Goal: Find contact information: Find contact information

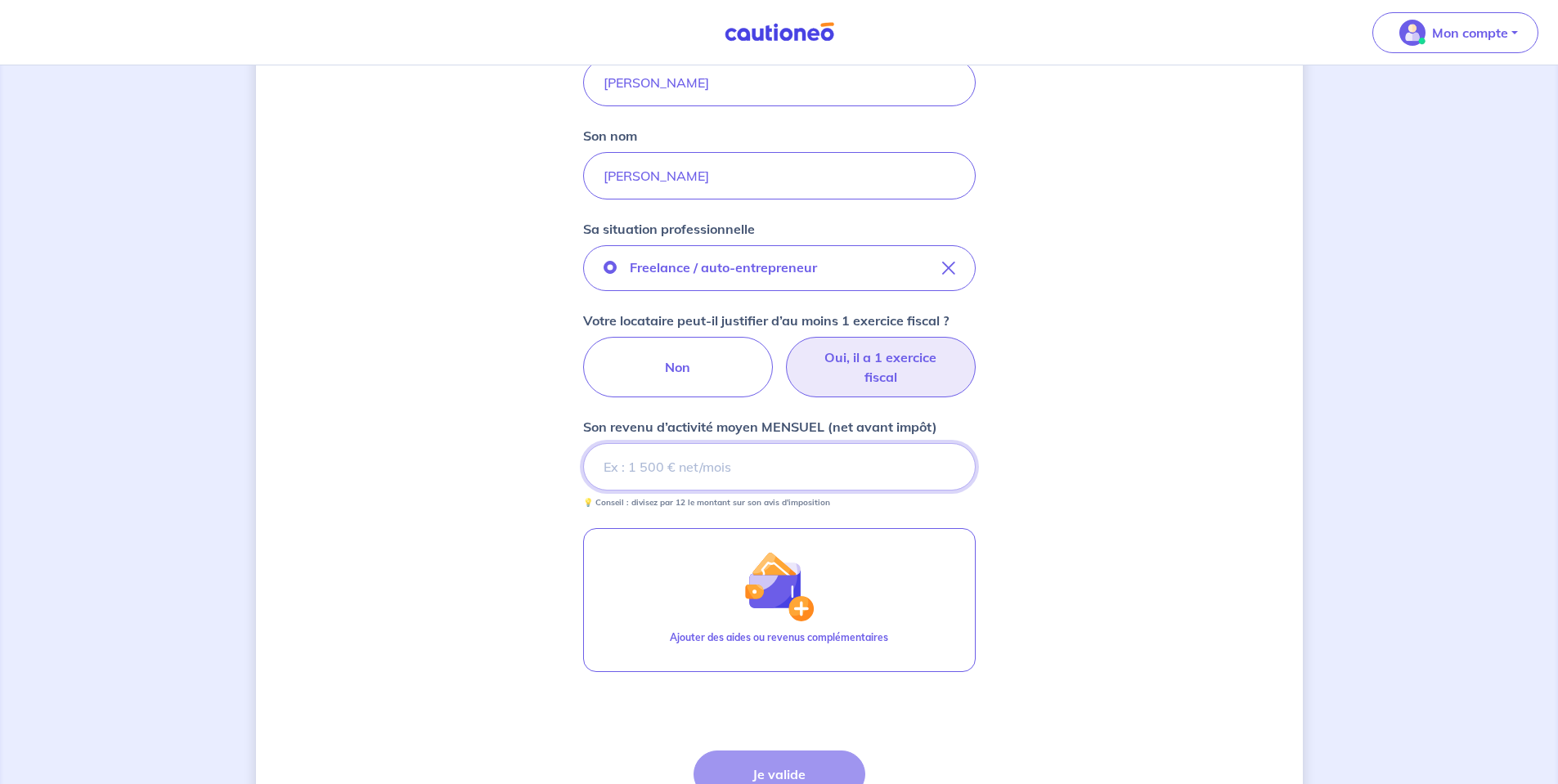
click at [804, 479] on input "Son revenu d’activité moyen MENSUEL (net avant impôt)" at bounding box center [779, 467] width 392 height 47
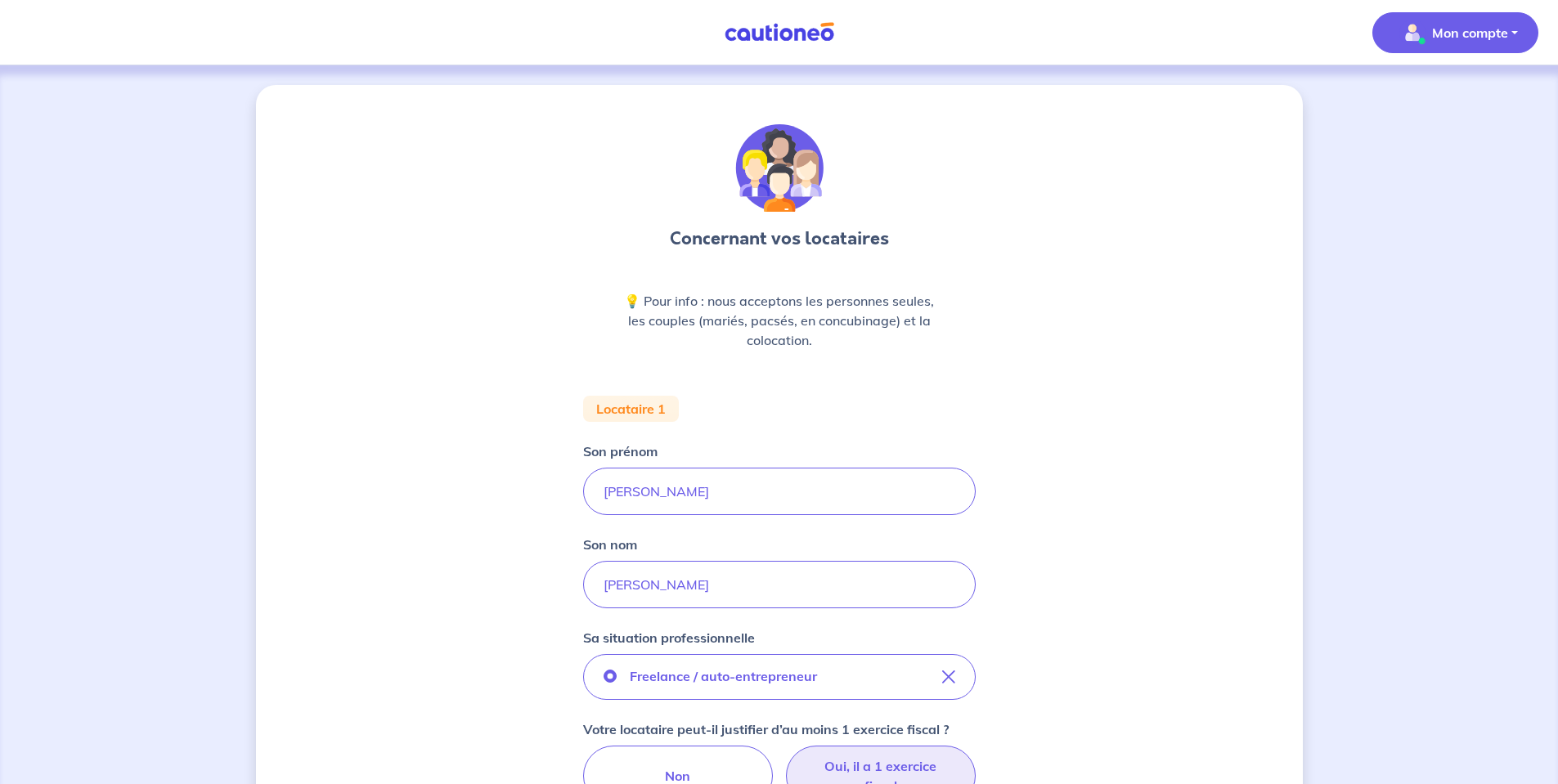
click at [1457, 16] on button "Mon compte" at bounding box center [1455, 32] width 166 height 41
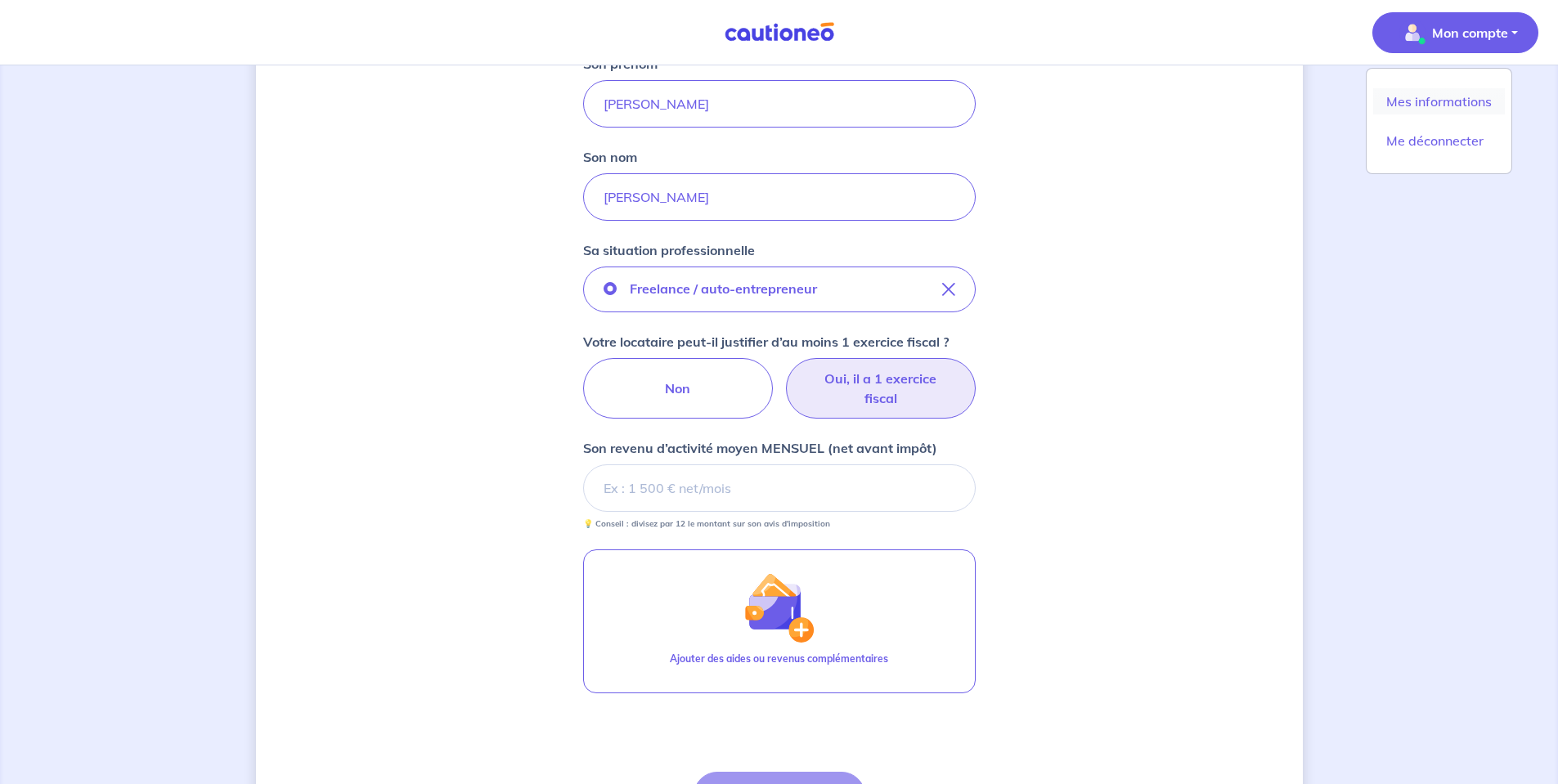
scroll to position [408, 0]
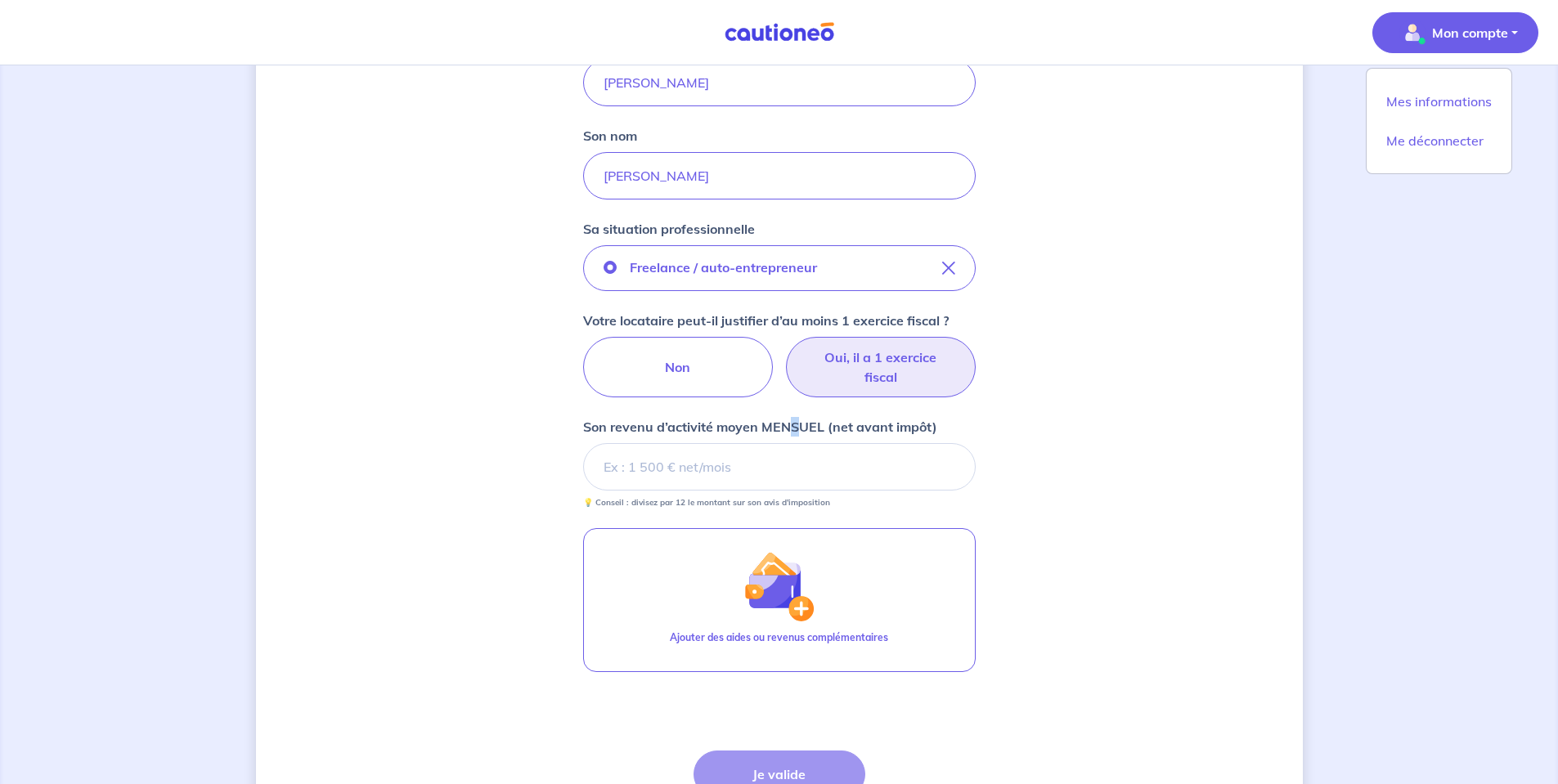
drag, startPoint x: 582, startPoint y: 437, endPoint x: 808, endPoint y: 425, distance: 226.3
click at [807, 425] on div "Concernant vos locataires 💡 Pour info : nous acceptons les personnes seules, le…" at bounding box center [779, 297] width 1047 height 1241
click at [821, 424] on p "Son revenu d’activité moyen MENSUEL (net avant impôt)" at bounding box center [760, 427] width 354 height 20
click at [821, 443] on input "Son revenu d’activité moyen MENSUEL (net avant impôt)" at bounding box center [779, 467] width 392 height 47
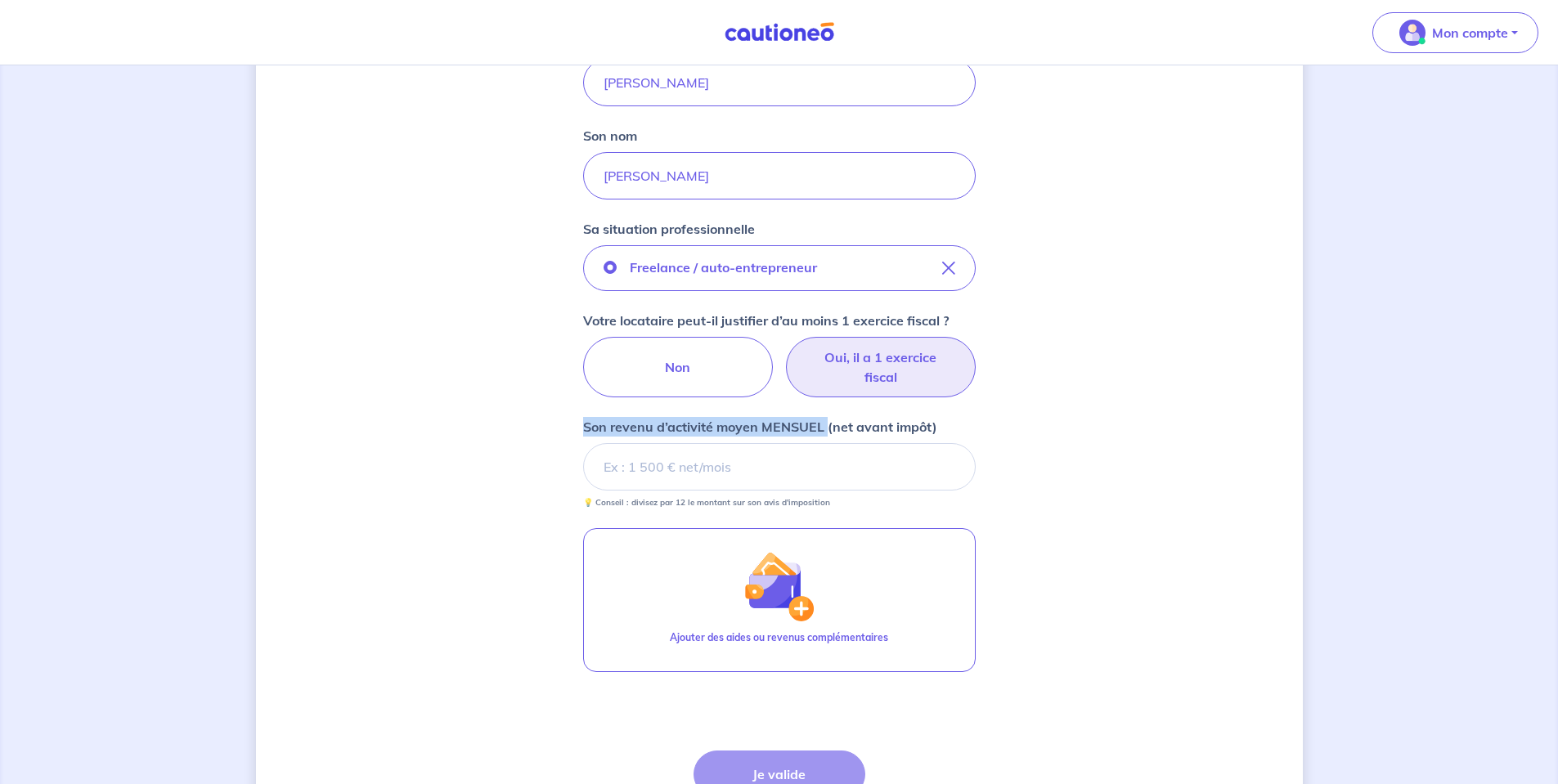
drag, startPoint x: 821, startPoint y: 425, endPoint x: 602, endPoint y: 425, distance: 219.0
click at [602, 425] on p "Son revenu d’activité moyen MENSUEL (net avant impôt)" at bounding box center [760, 427] width 354 height 20
click at [602, 443] on input "Son revenu d’activité moyen MENSUEL (net avant impôt)" at bounding box center [779, 467] width 392 height 47
click at [573, 431] on div "Concernant vos locataires 💡 Pour info : nous acceptons les personnes seules, le…" at bounding box center [779, 297] width 1047 height 1241
drag, startPoint x: 589, startPoint y: 429, endPoint x: 963, endPoint y: 420, distance: 374.1
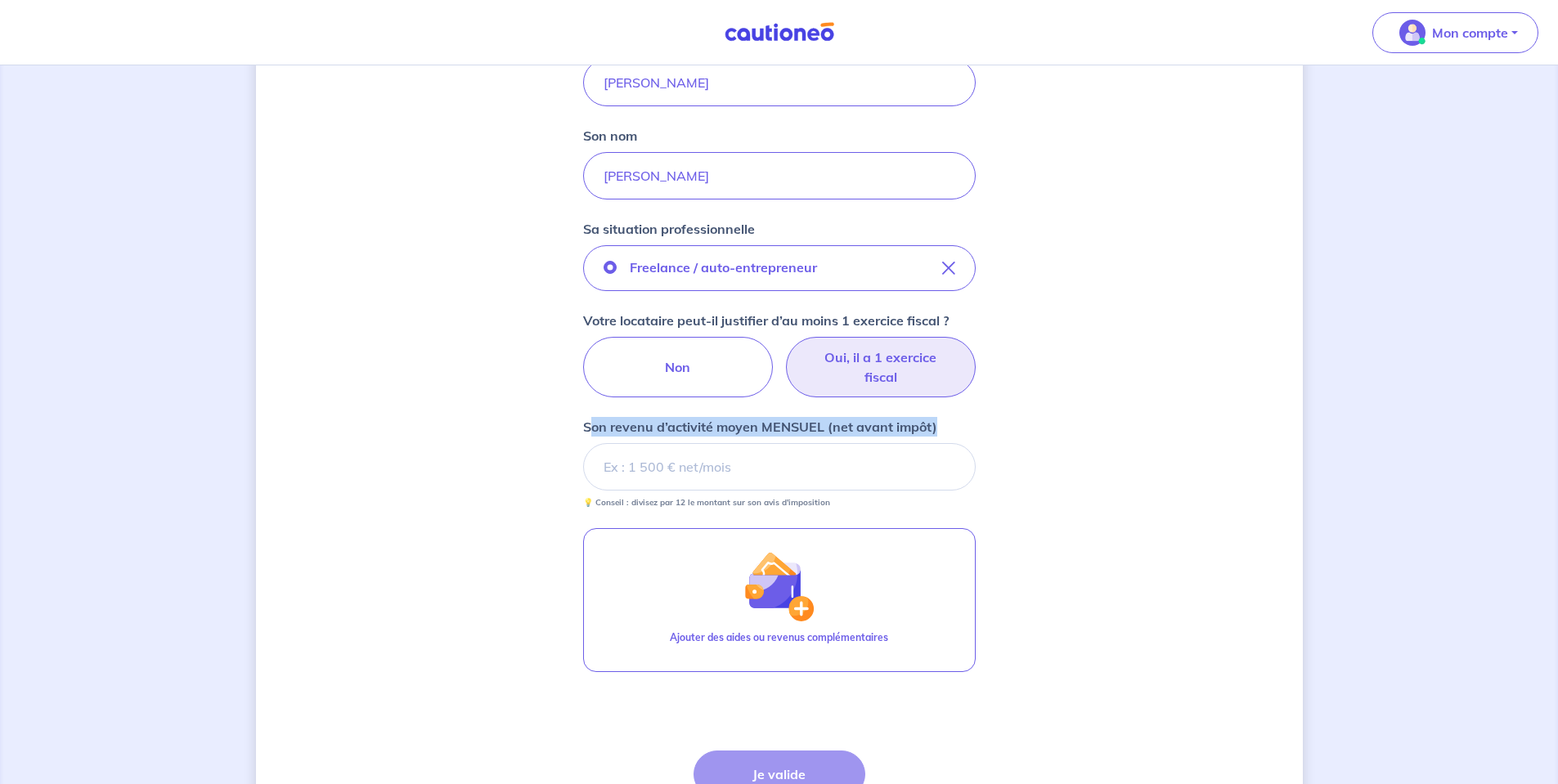
click at [963, 420] on label "Son revenu d’activité moyen MENSUEL (net avant impôt)" at bounding box center [779, 427] width 392 height 20
copy p "on revenu d’activité moyen MENSUEL (net avant impôt)"
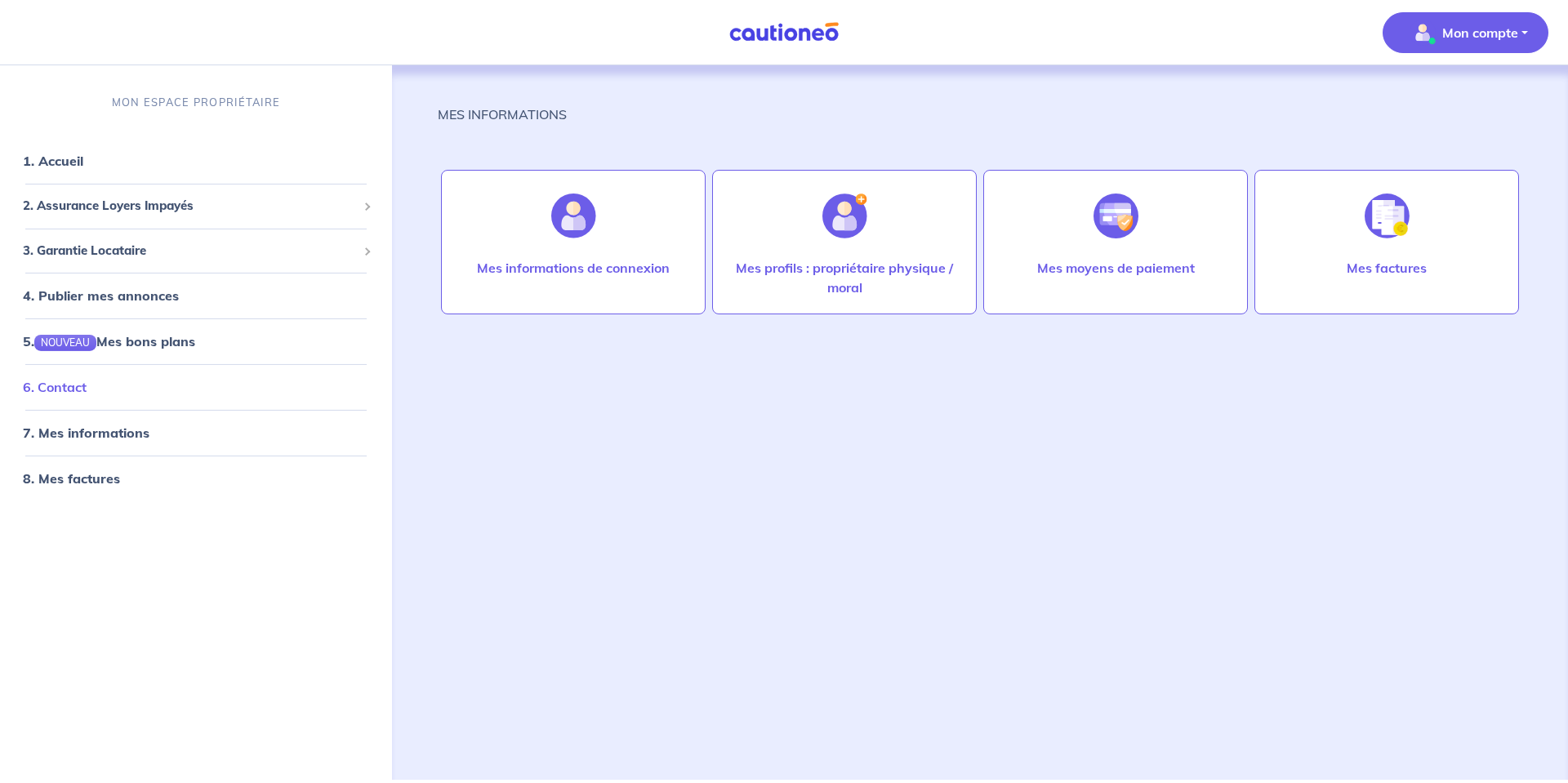
click at [86, 387] on link "6. Contact" at bounding box center [55, 387] width 64 height 16
